Goal: Task Accomplishment & Management: Manage account settings

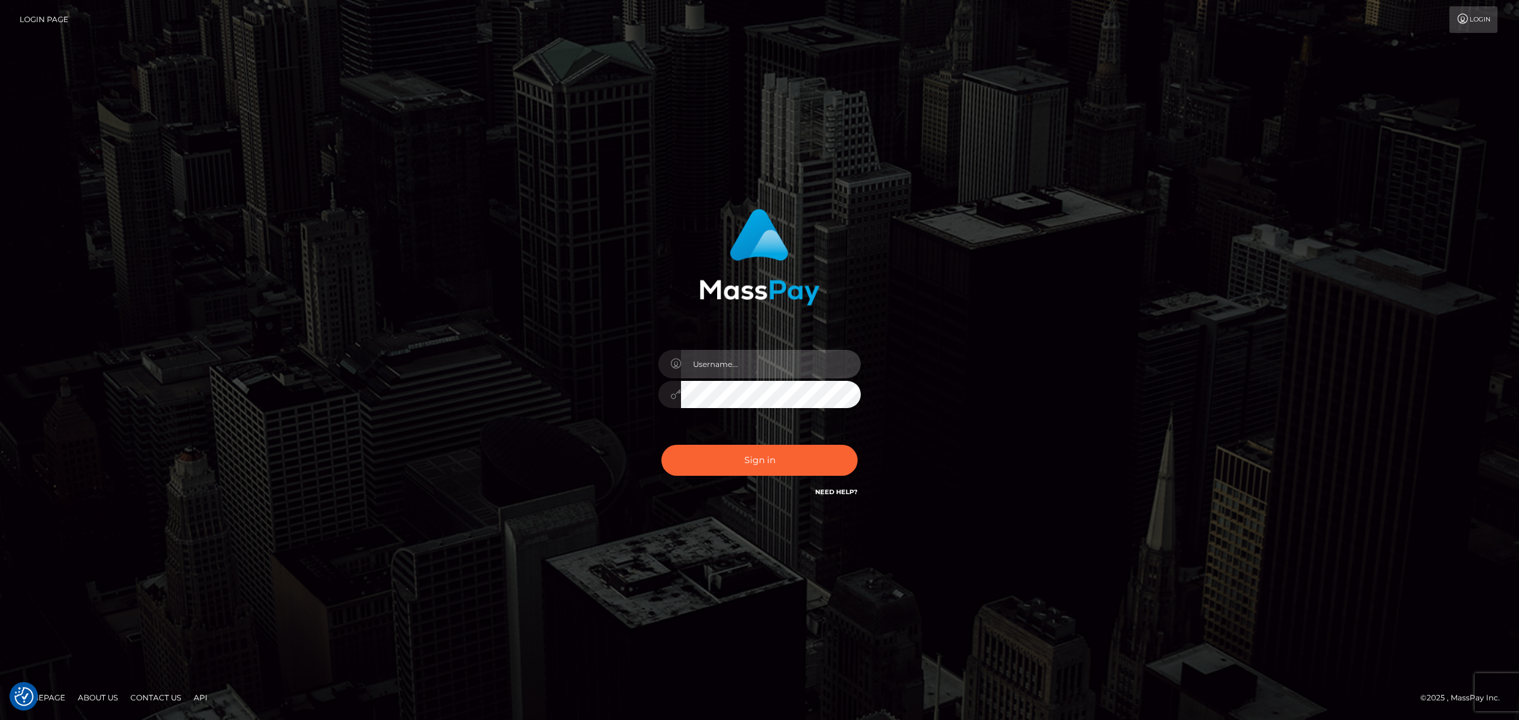
click at [730, 366] on input "text" at bounding box center [771, 364] width 180 height 28
type input "[PERSON_NAME].k"
click at [717, 359] on input "text" at bounding box center [771, 364] width 180 height 28
type input "[PERSON_NAME].k"
click at [736, 456] on button "Sign in" at bounding box center [760, 460] width 196 height 31
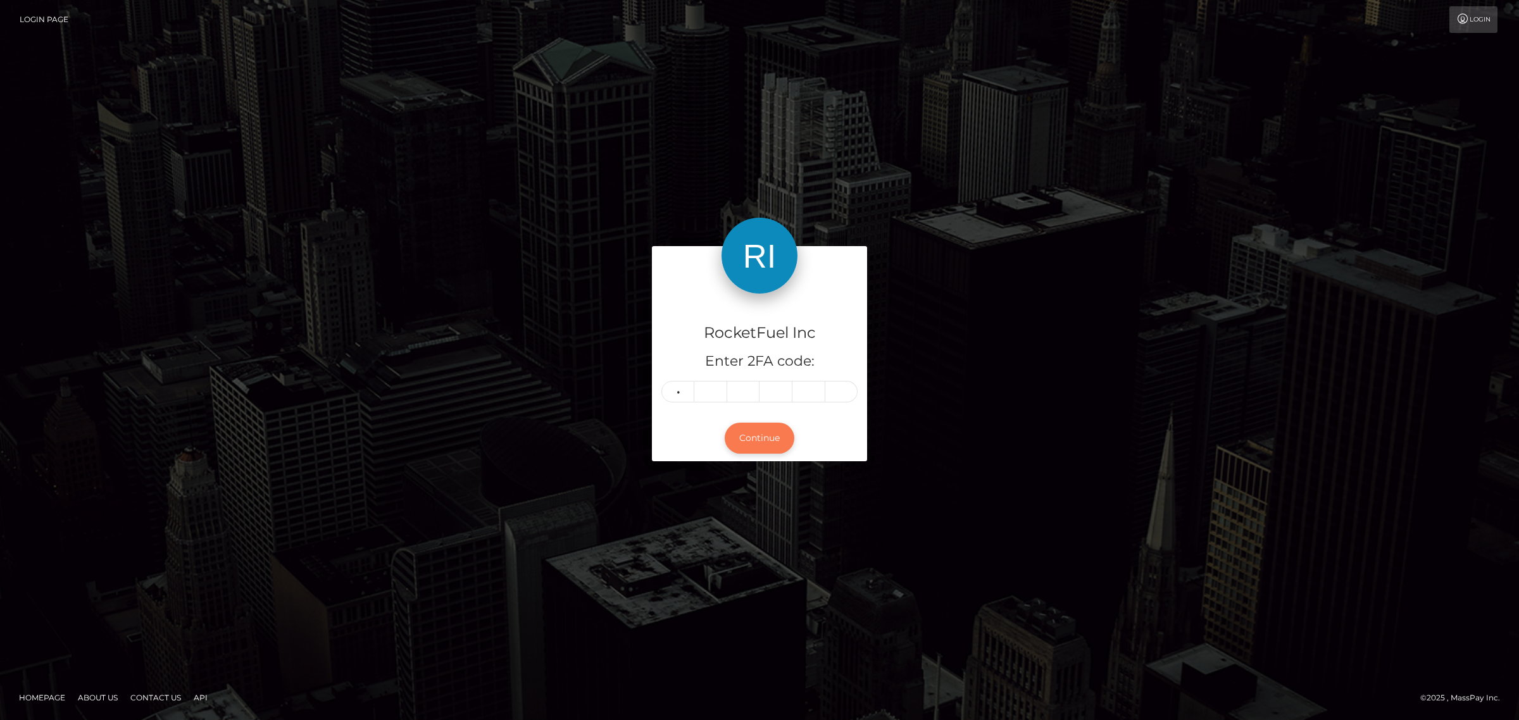
type input "6"
type input "2"
type input "4"
type input "2"
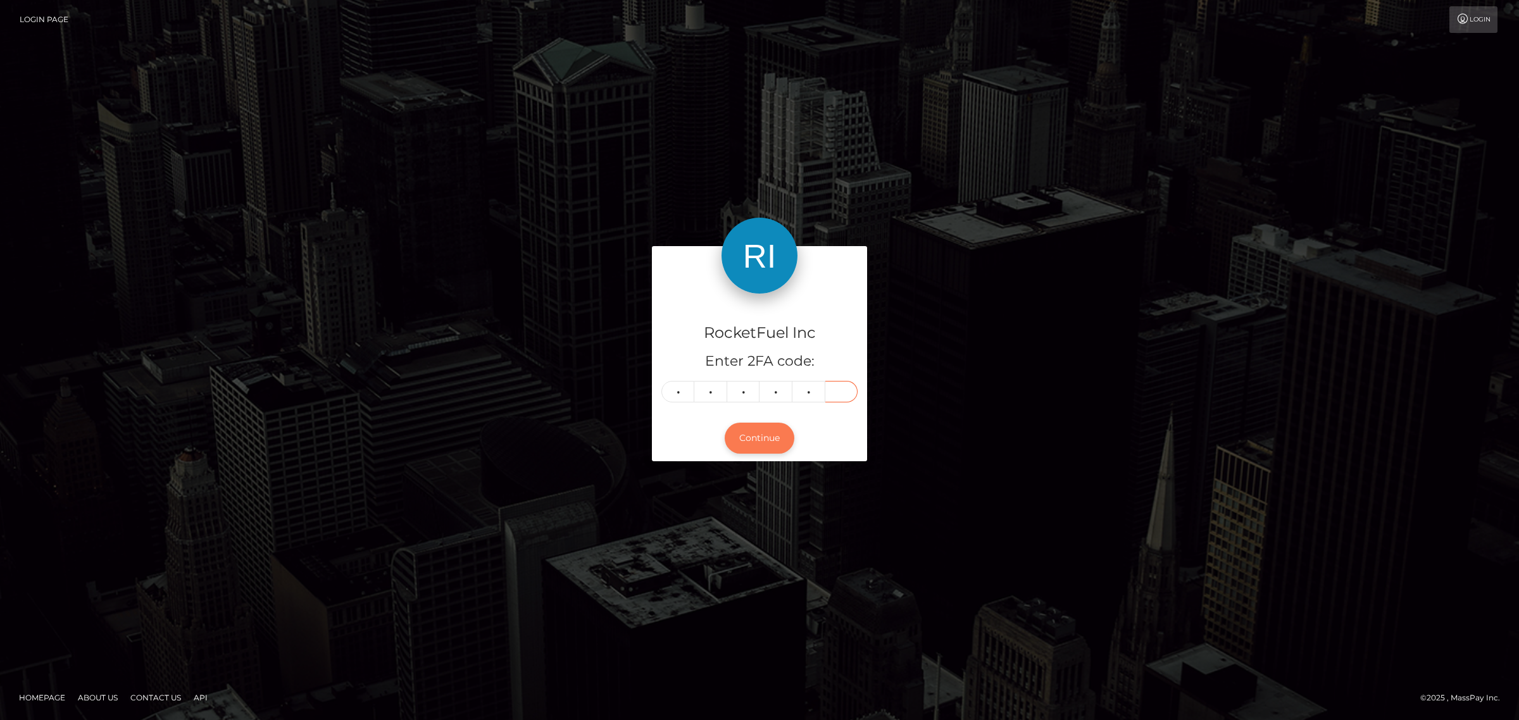
type input "6"
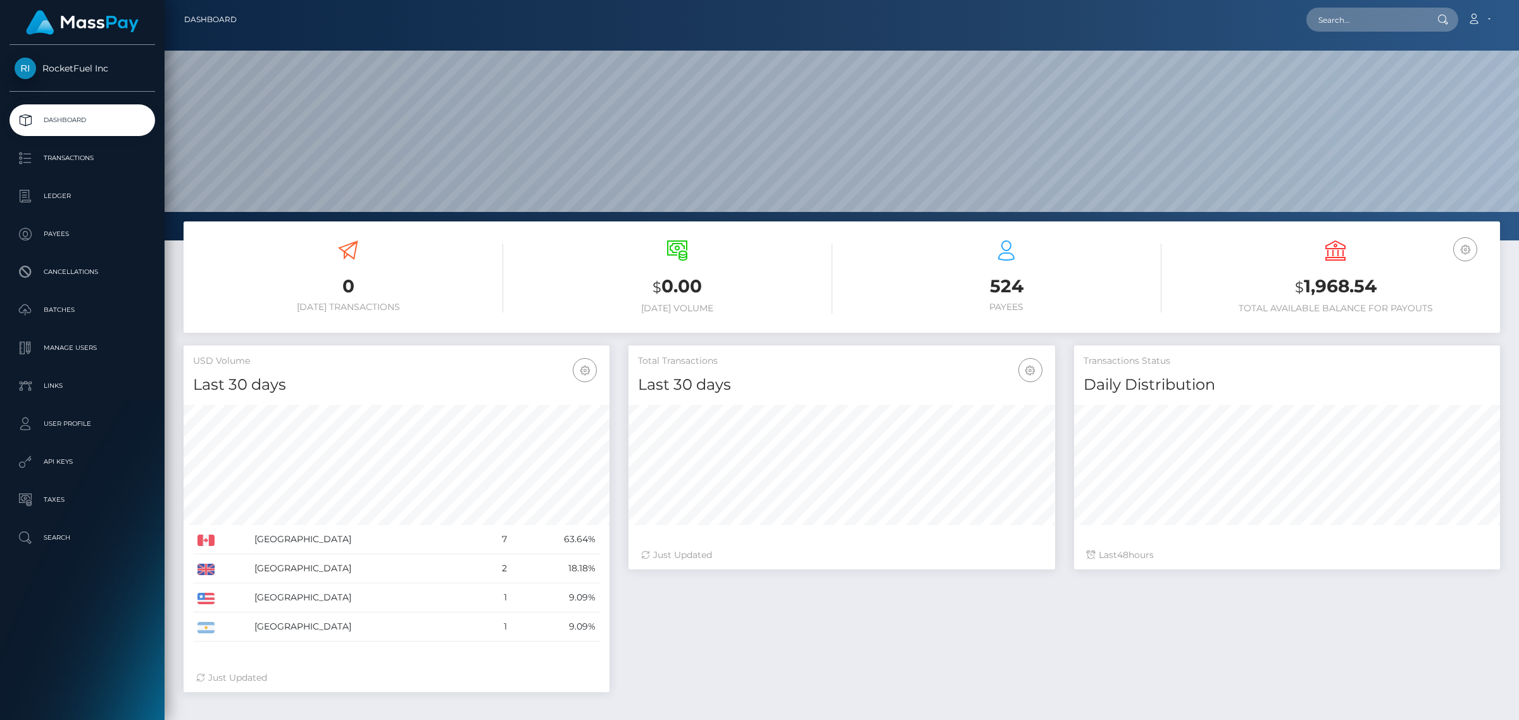
scroll to position [223, 425]
click at [86, 347] on p "Manage Users" at bounding box center [82, 348] width 135 height 19
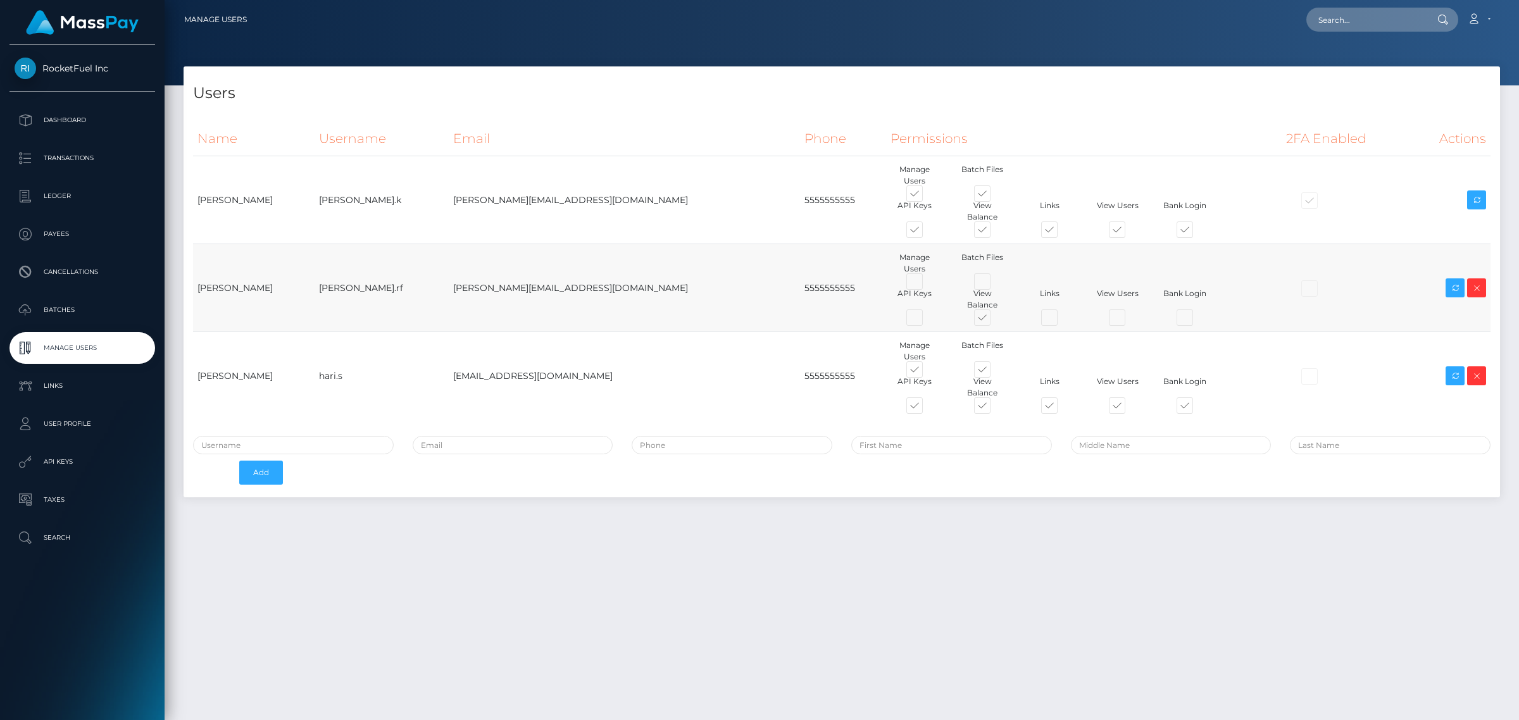
click at [1286, 282] on div at bounding box center [1346, 288] width 120 height 13
click at [1286, 370] on div at bounding box center [1346, 376] width 120 height 13
click at [73, 462] on p "API Keys" at bounding box center [82, 462] width 135 height 19
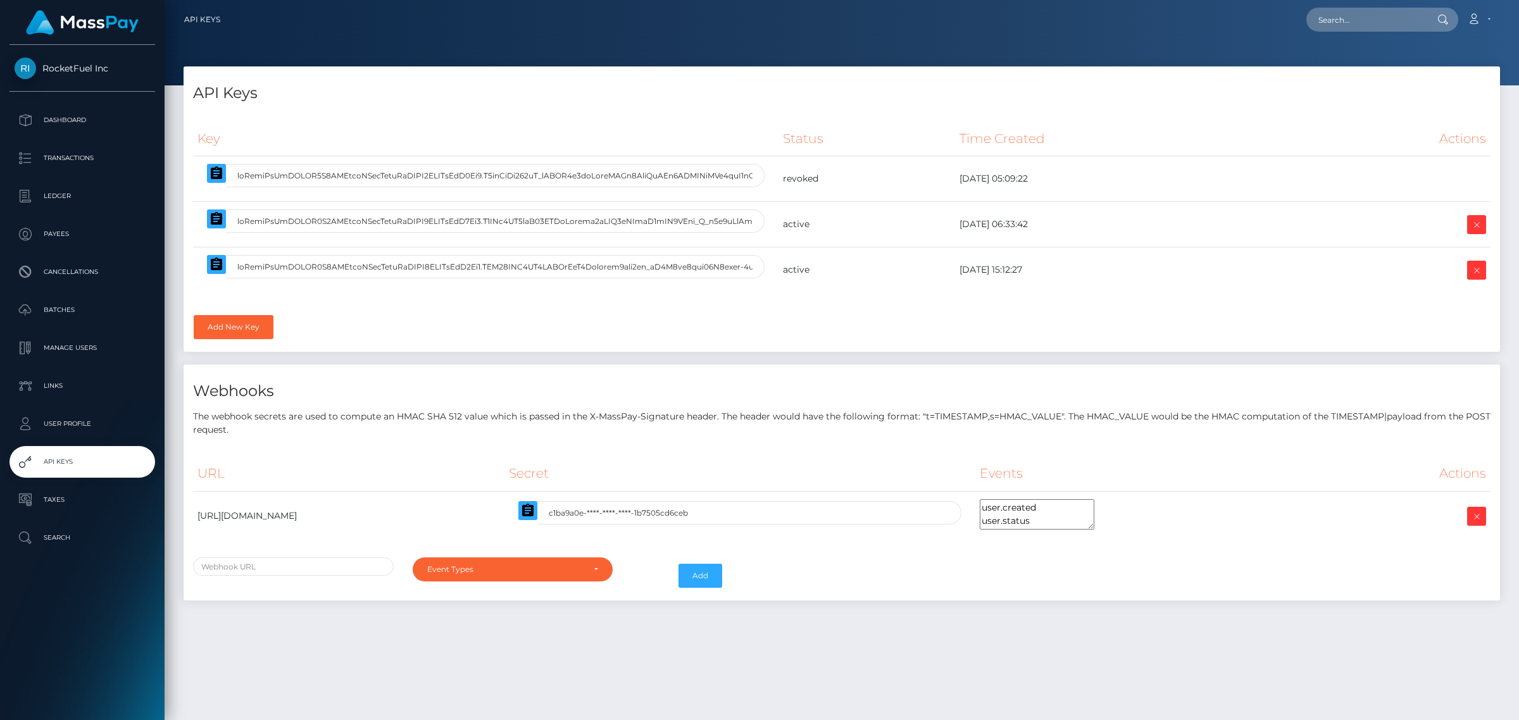
select select
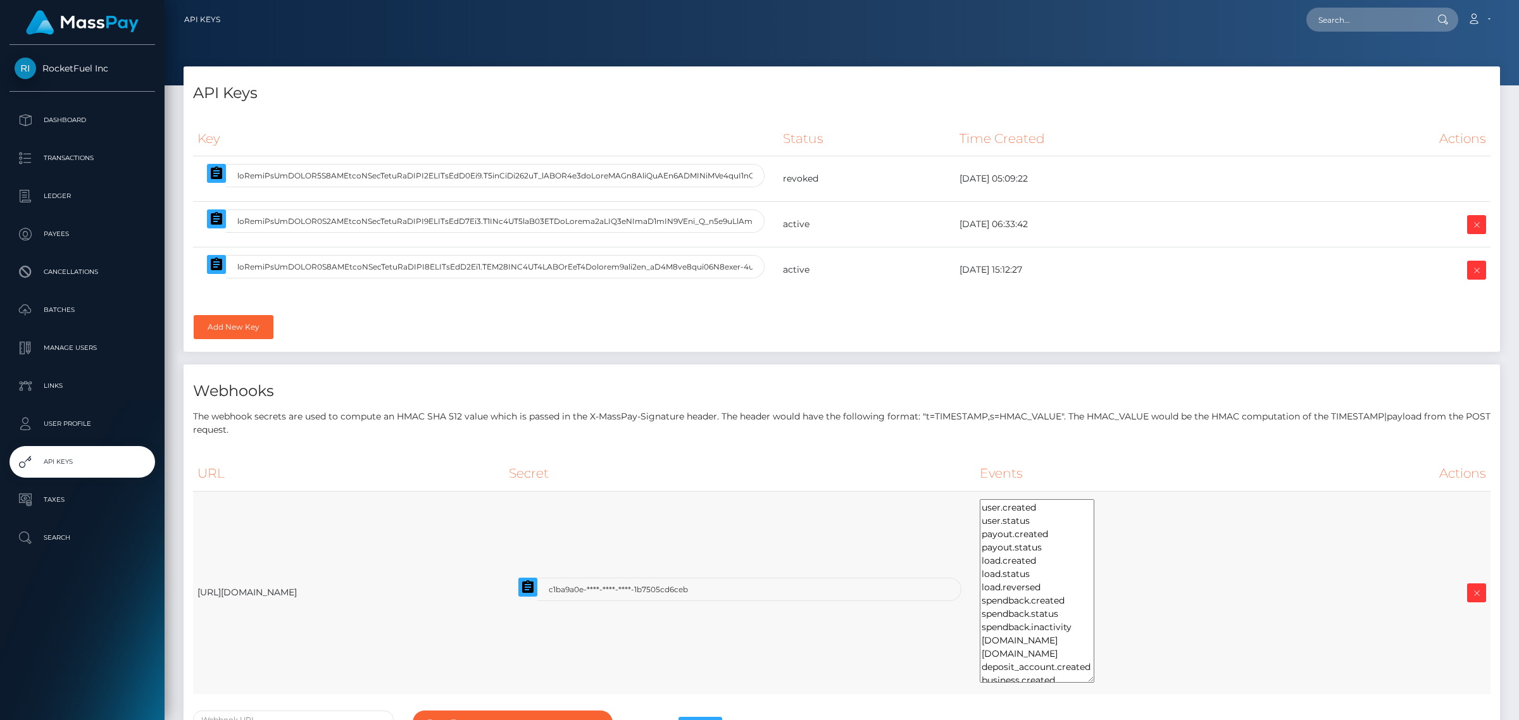
drag, startPoint x: 1267, startPoint y: 524, endPoint x: 1330, endPoint y: 677, distance: 165.5
click at [1330, 677] on td "user.created user.status payout.created payout.status load.created load.status …" at bounding box center [1153, 592] width 355 height 203
drag, startPoint x: 390, startPoint y: 176, endPoint x: 919, endPoint y: 173, distance: 529.3
click at [919, 173] on tr "revoked 2023-06-06 05:09:22" at bounding box center [842, 179] width 1298 height 46
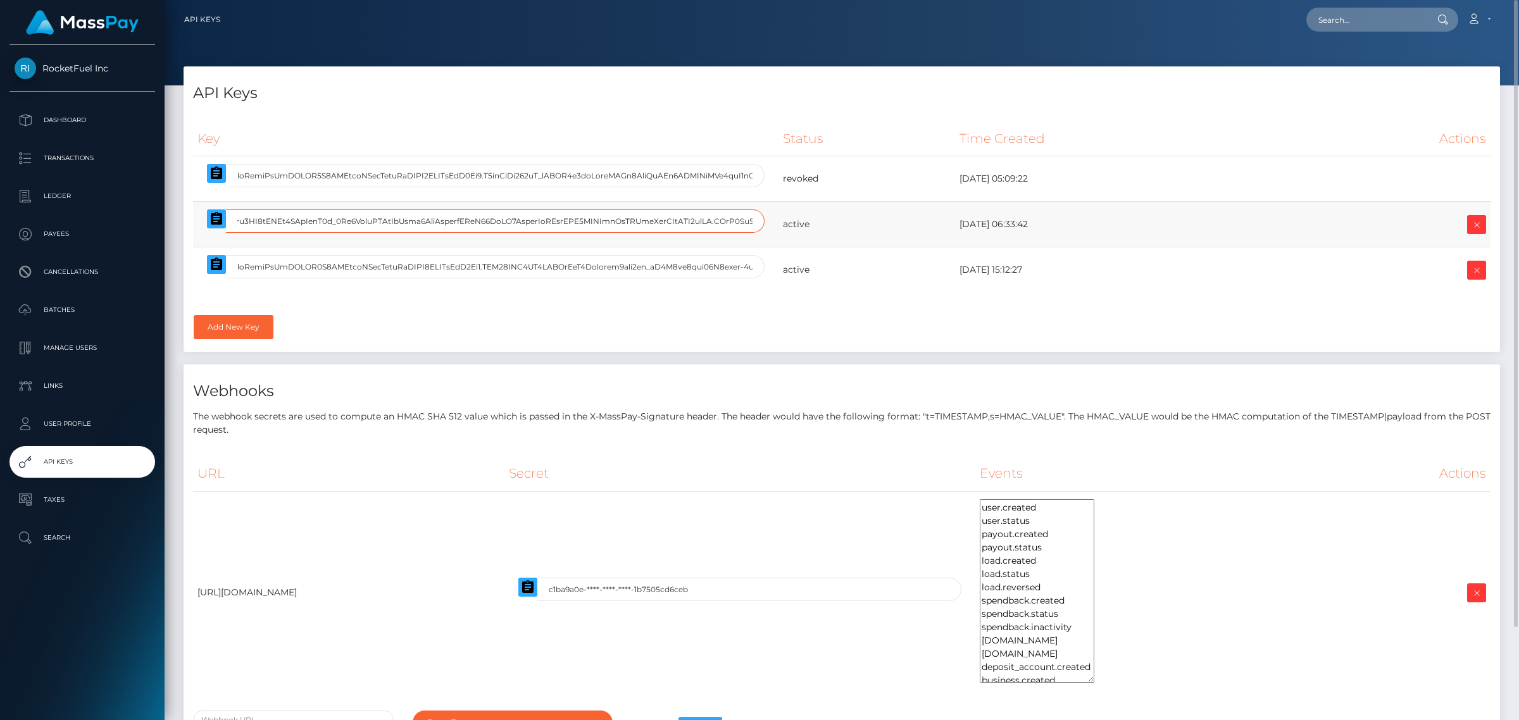
scroll to position [0, 4498]
drag, startPoint x: 635, startPoint y: 220, endPoint x: 940, endPoint y: 218, distance: 305.2
click at [940, 218] on tr "active 2023-07-06 06:33:42" at bounding box center [842, 225] width 1298 height 46
drag, startPoint x: 633, startPoint y: 263, endPoint x: 928, endPoint y: 263, distance: 295.0
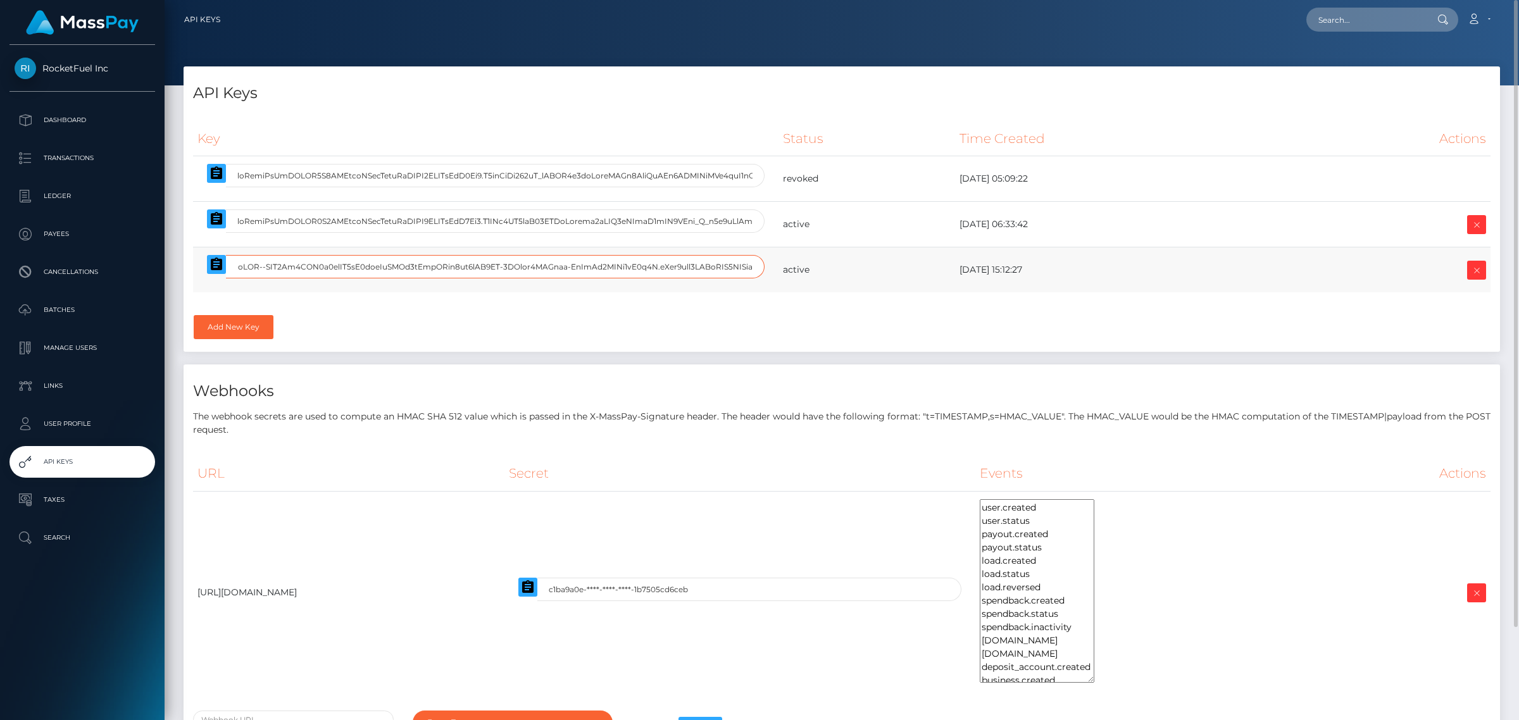
click at [928, 263] on tr "active 2023-07-18 15:12:27" at bounding box center [842, 271] width 1298 height 46
click at [841, 417] on p "The webhook secrets are used to compute an HMAC SHA 512 value which is passed i…" at bounding box center [842, 423] width 1298 height 27
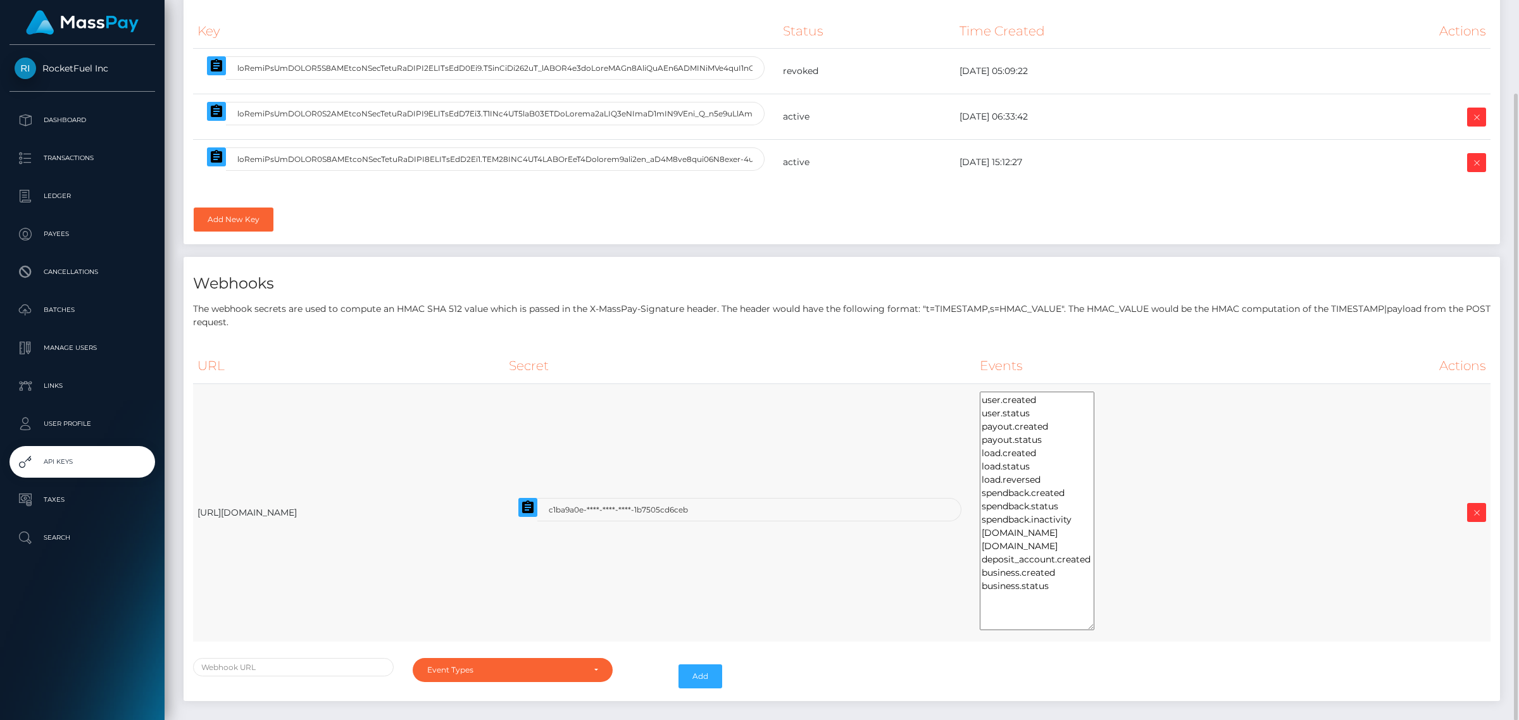
drag, startPoint x: 1268, startPoint y: 571, endPoint x: 1312, endPoint y: 627, distance: 71.2
click at [1312, 627] on td "user.created user.status payout.created payout.status load.created load.status …" at bounding box center [1153, 513] width 355 height 258
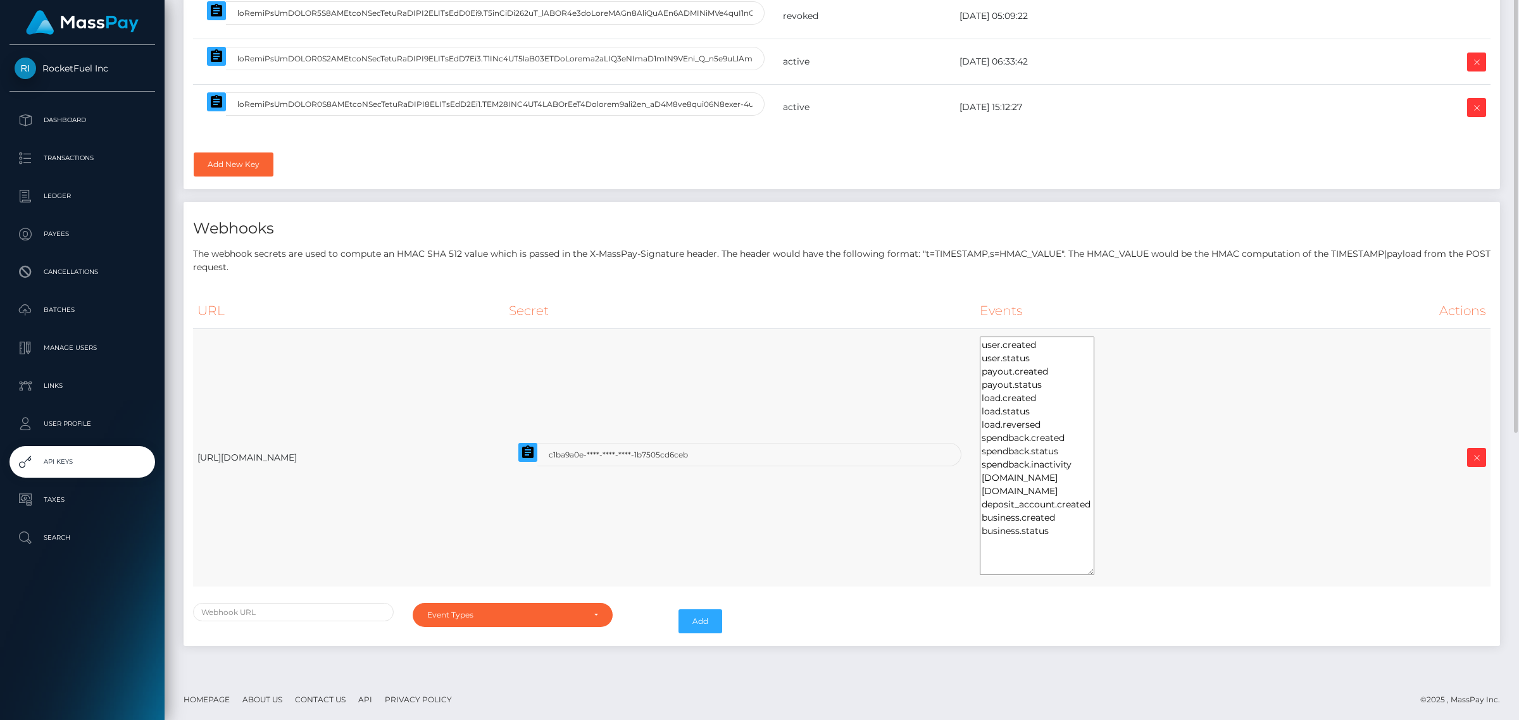
scroll to position [0, 0]
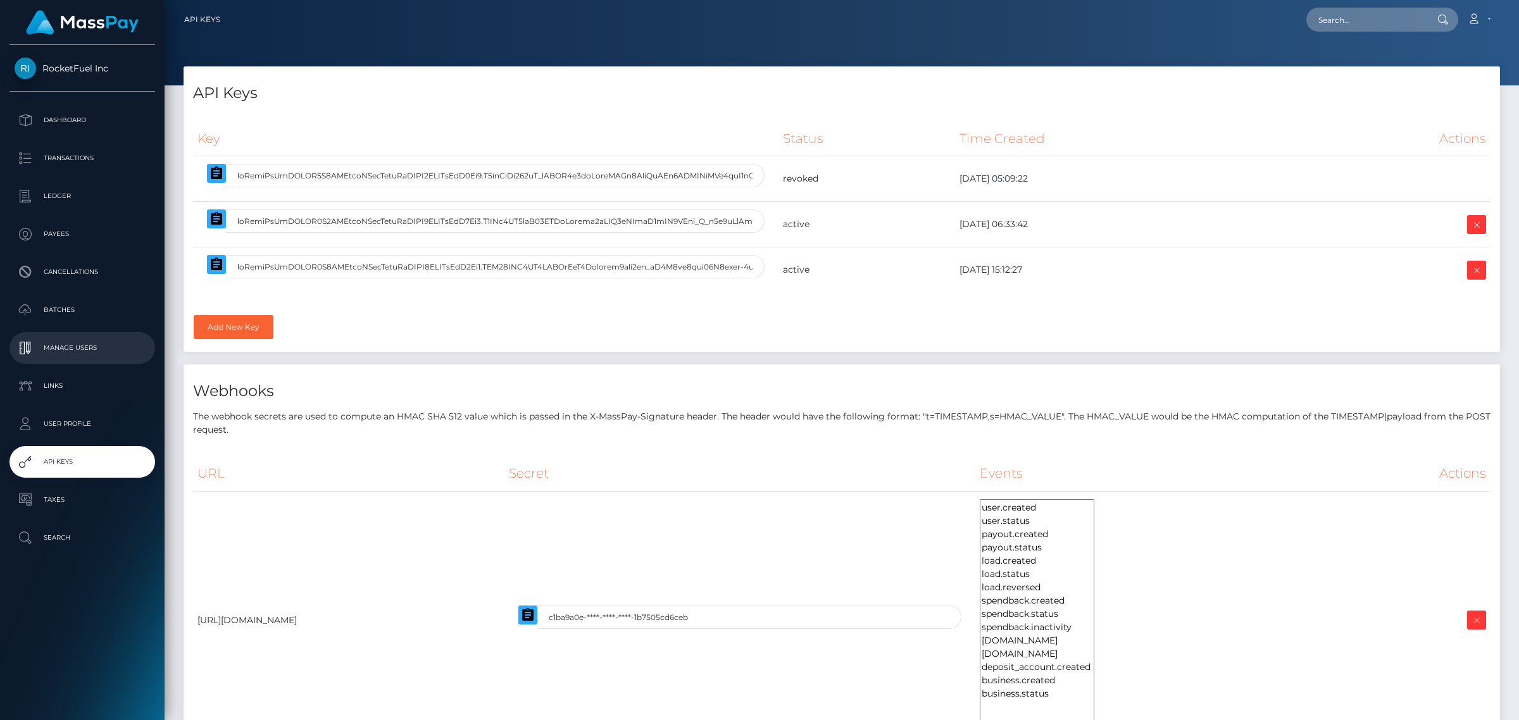
click at [95, 350] on p "Manage Users" at bounding box center [82, 348] width 135 height 19
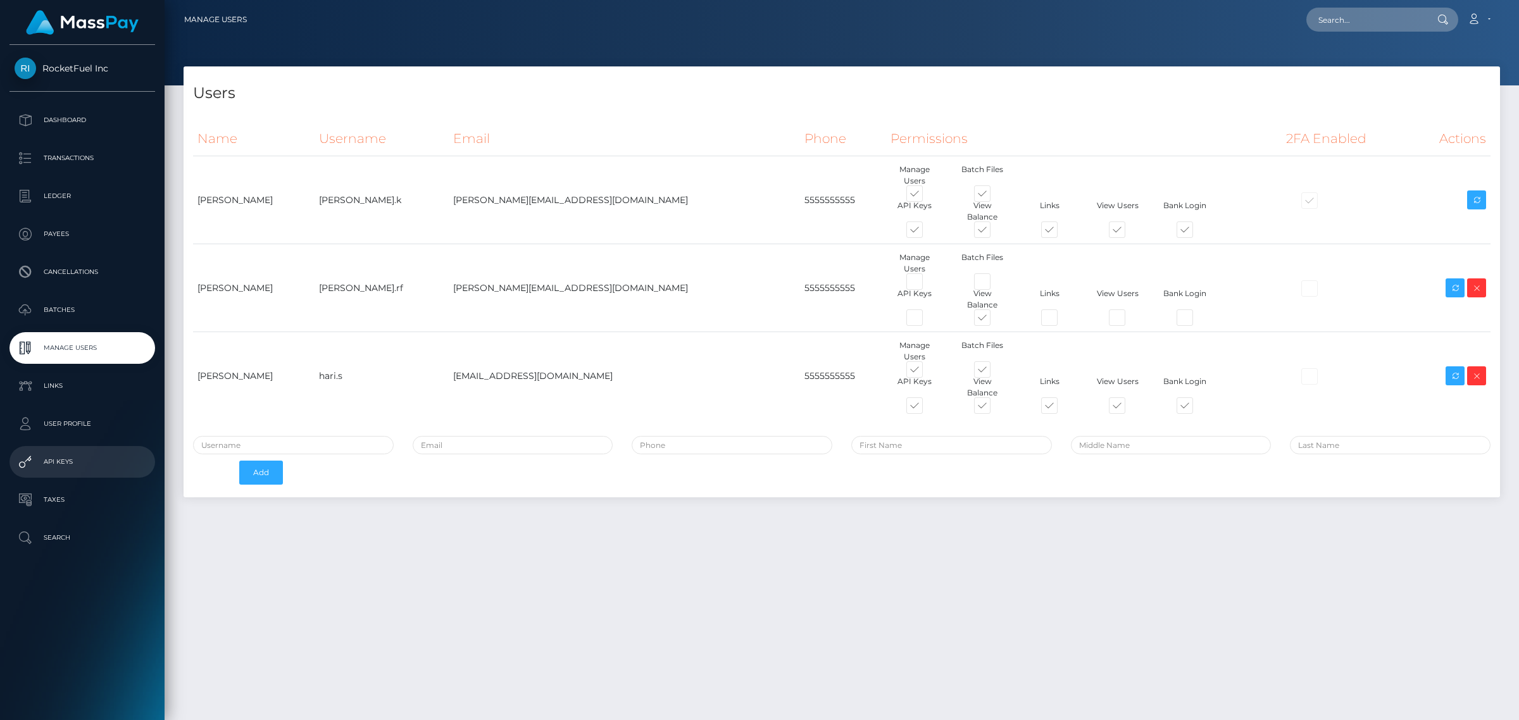
click at [68, 455] on p "API Keys" at bounding box center [82, 462] width 135 height 19
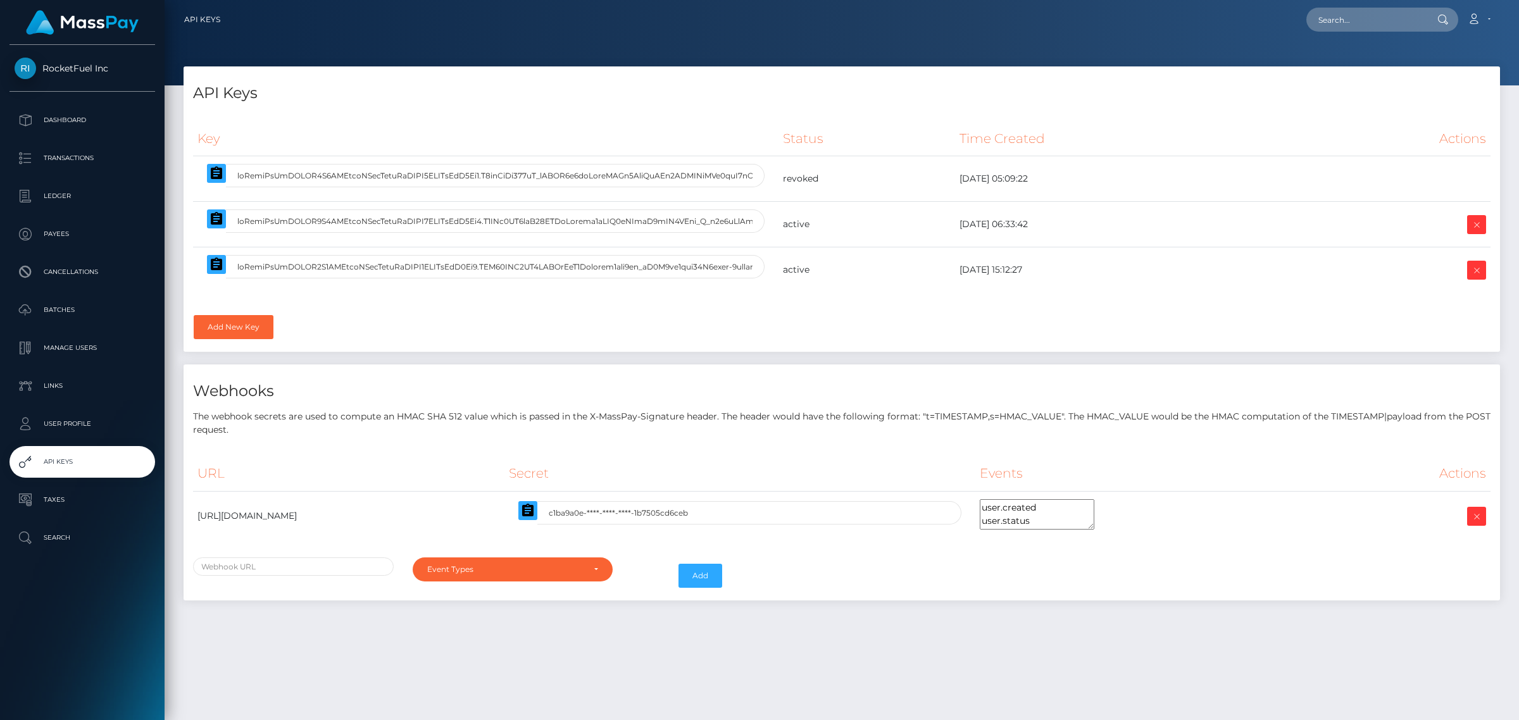
select select
click at [1482, 23] on link "Account" at bounding box center [1479, 19] width 37 height 27
